Goal: Information Seeking & Learning: Learn about a topic

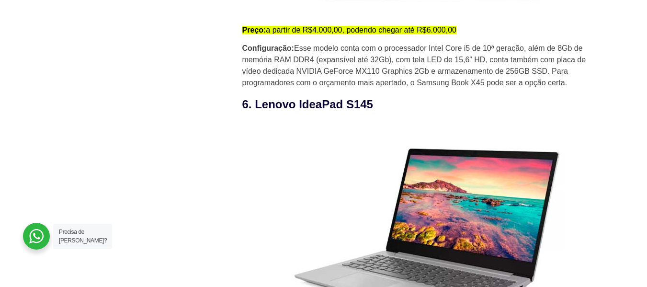
scroll to position [2825, 0]
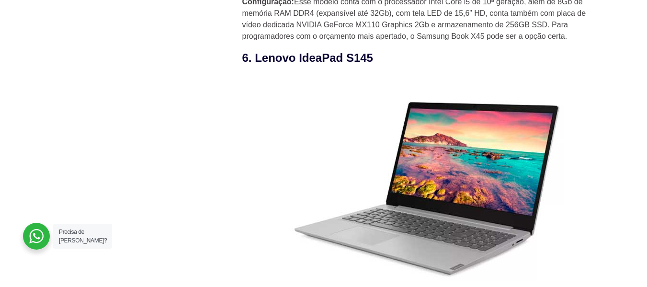
drag, startPoint x: 376, startPoint y: 62, endPoint x: 241, endPoint y: 66, distance: 134.6
drag, startPoint x: 270, startPoint y: 61, endPoint x: 258, endPoint y: 63, distance: 12.5
click at [270, 61] on h3 "6. Lenovo IdeaPad S145" at bounding box center [424, 57] width 364 height 17
click at [257, 96] on img at bounding box center [416, 186] width 349 height 225
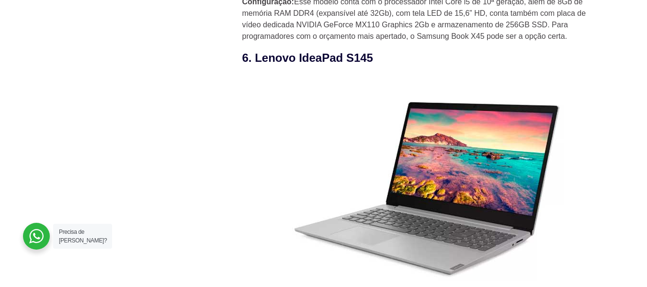
drag, startPoint x: 255, startPoint y: 63, endPoint x: 384, endPoint y: 62, distance: 129.7
click at [384, 62] on h3 "6. Lenovo IdeaPad S145" at bounding box center [424, 57] width 364 height 17
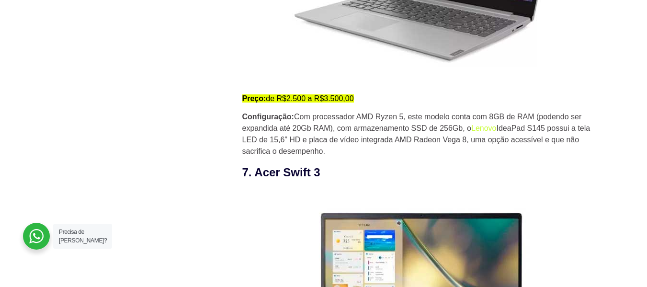
scroll to position [3064, 0]
